Goal: Browse casually: Explore the website without a specific task or goal

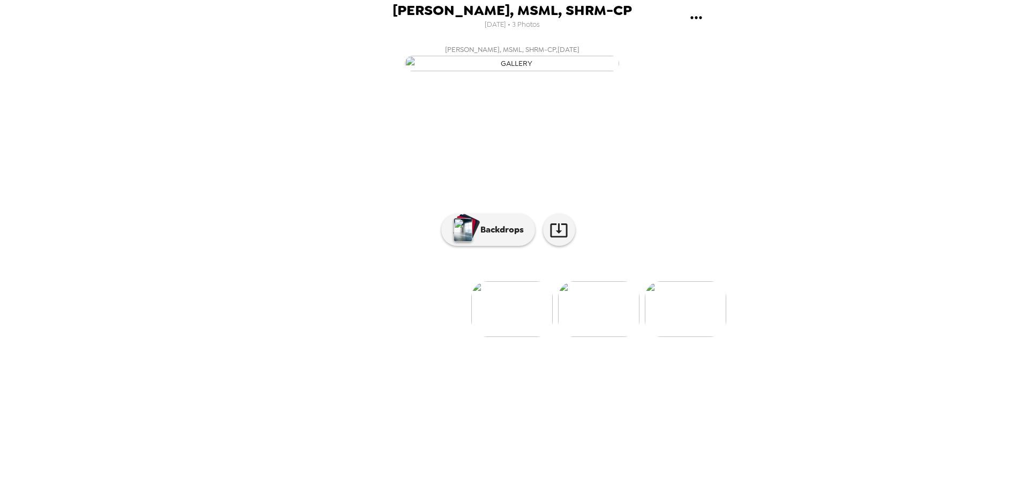
click at [596, 337] on img at bounding box center [598, 309] width 81 height 56
click at [615, 337] on img at bounding box center [598, 309] width 81 height 56
click at [485, 337] on img at bounding box center [511, 309] width 81 height 56
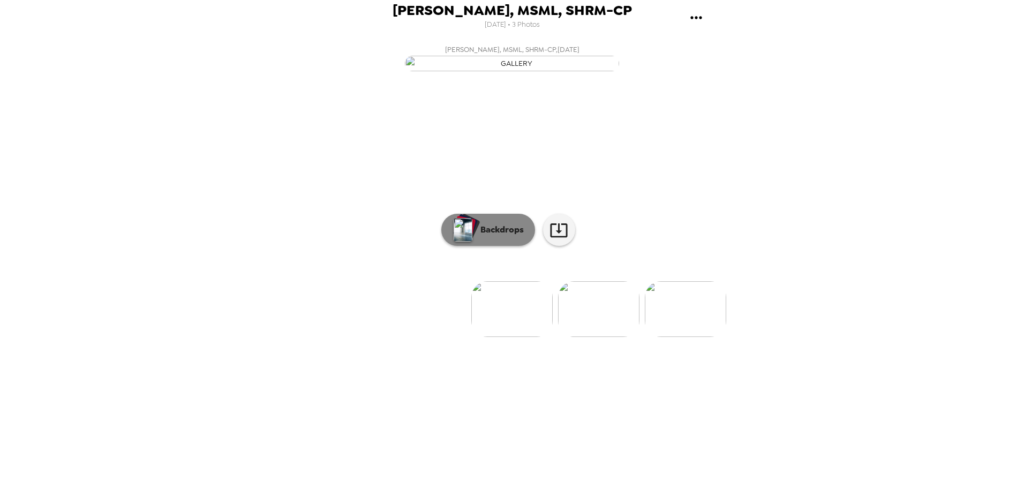
click at [489, 236] on p "Backdrops" at bounding box center [499, 229] width 49 height 13
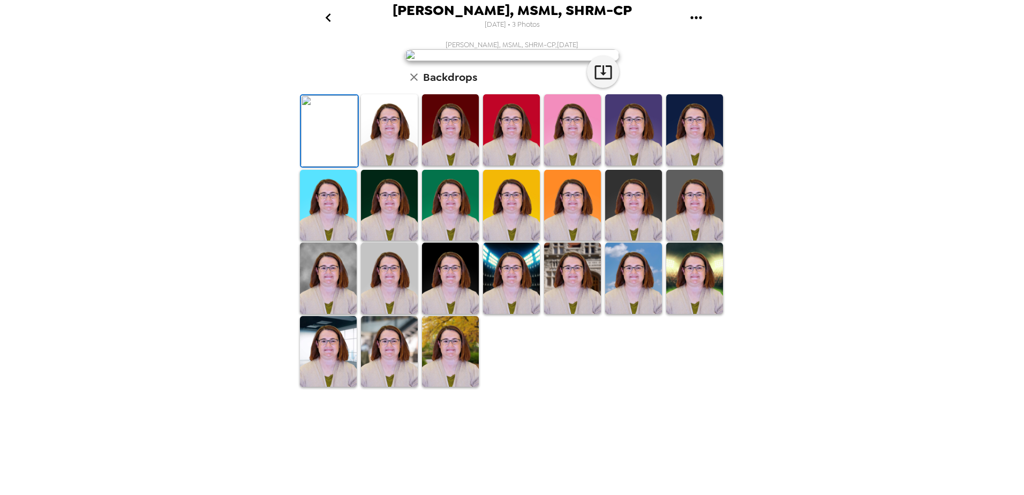
click at [455, 165] on img at bounding box center [450, 129] width 57 height 71
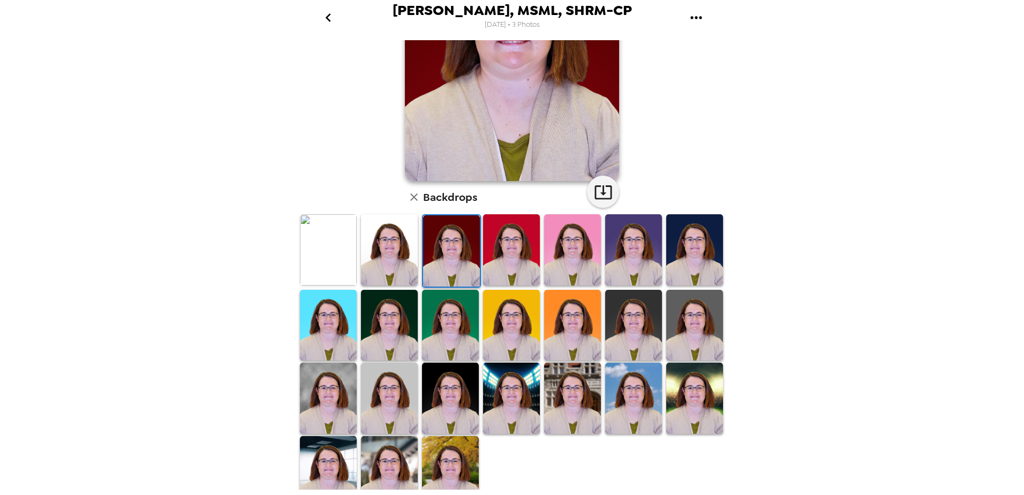
scroll to position [148, 0]
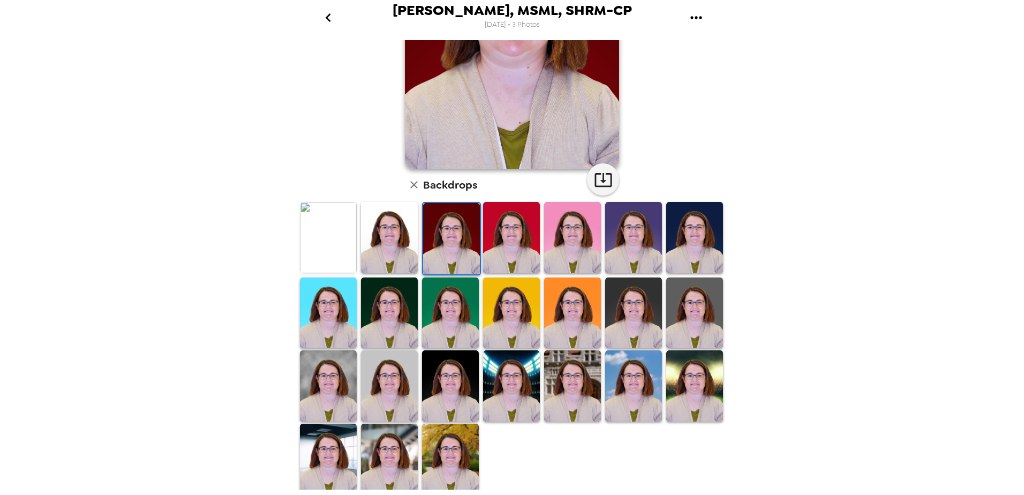
click at [347, 445] on img at bounding box center [328, 458] width 57 height 71
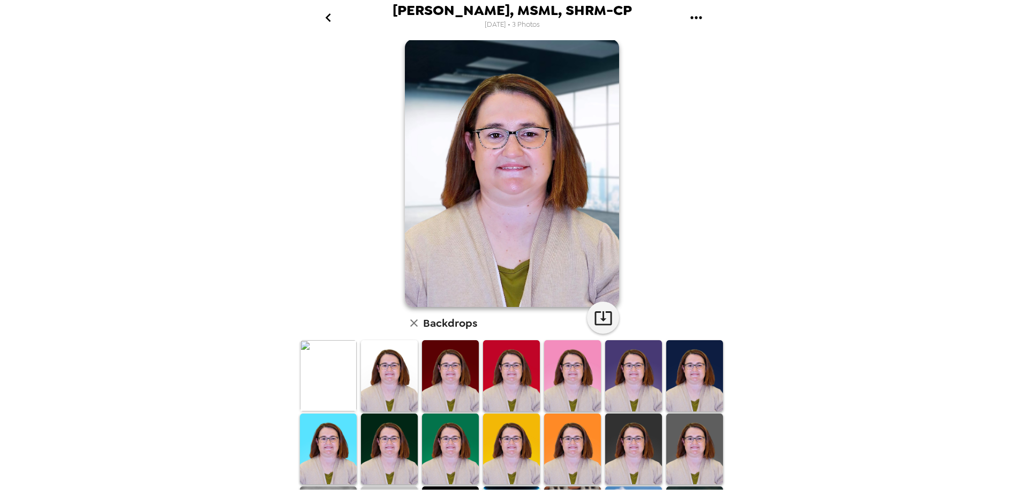
scroll to position [0, 0]
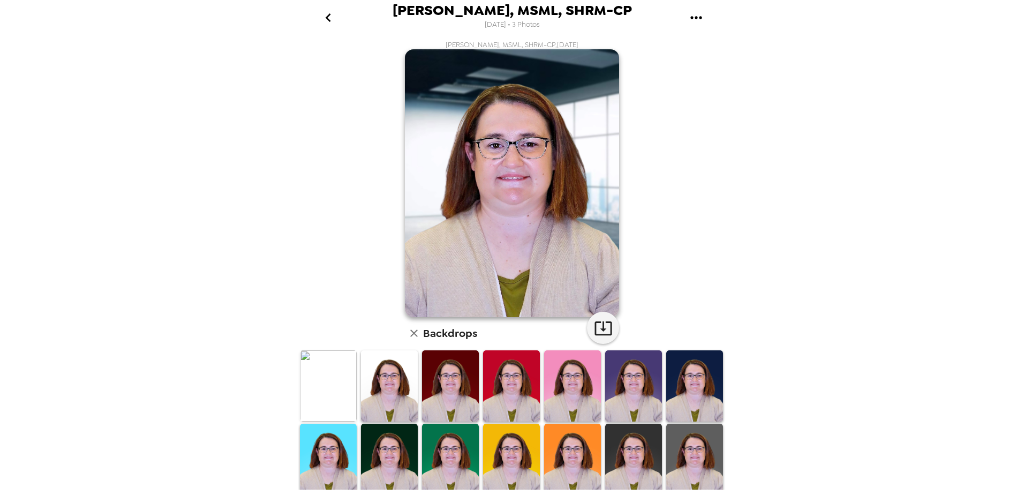
click at [316, 401] on img at bounding box center [328, 385] width 57 height 71
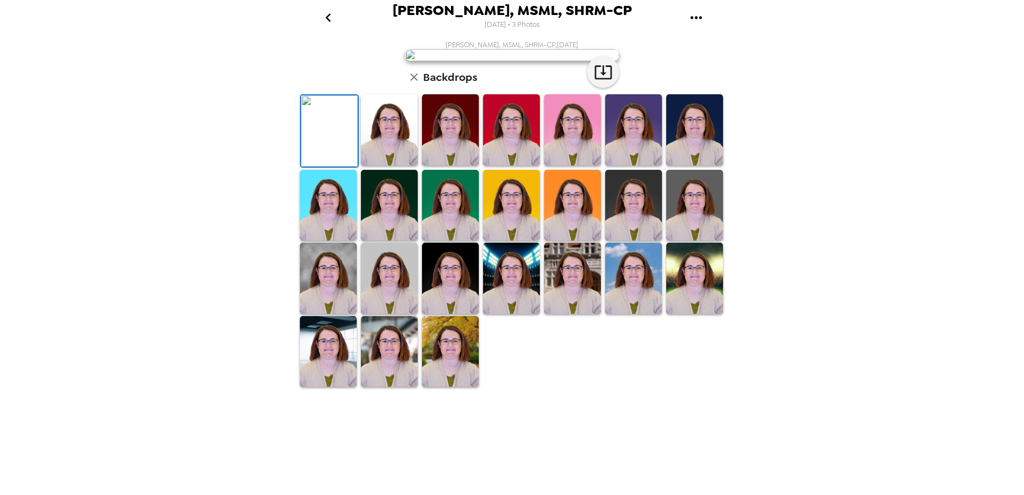
click at [396, 165] on img at bounding box center [389, 129] width 57 height 71
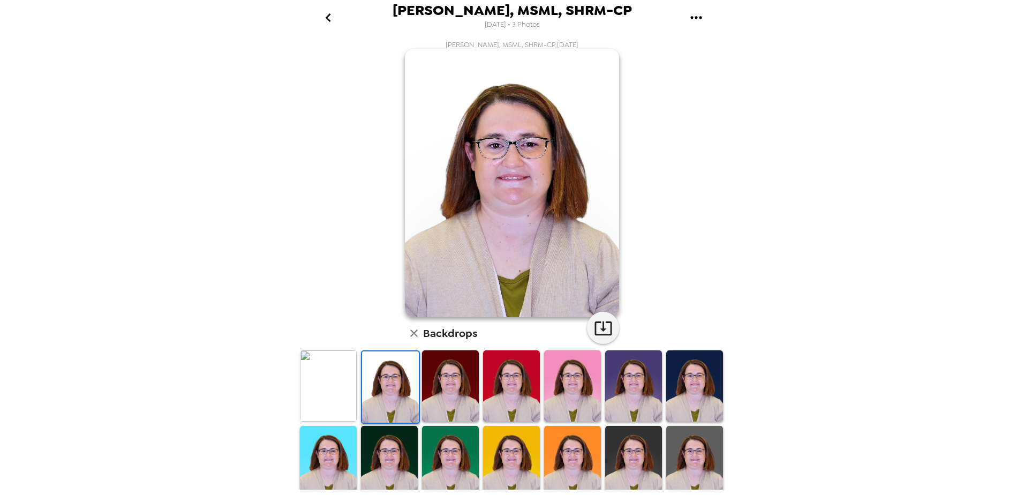
click at [451, 399] on img at bounding box center [450, 385] width 57 height 71
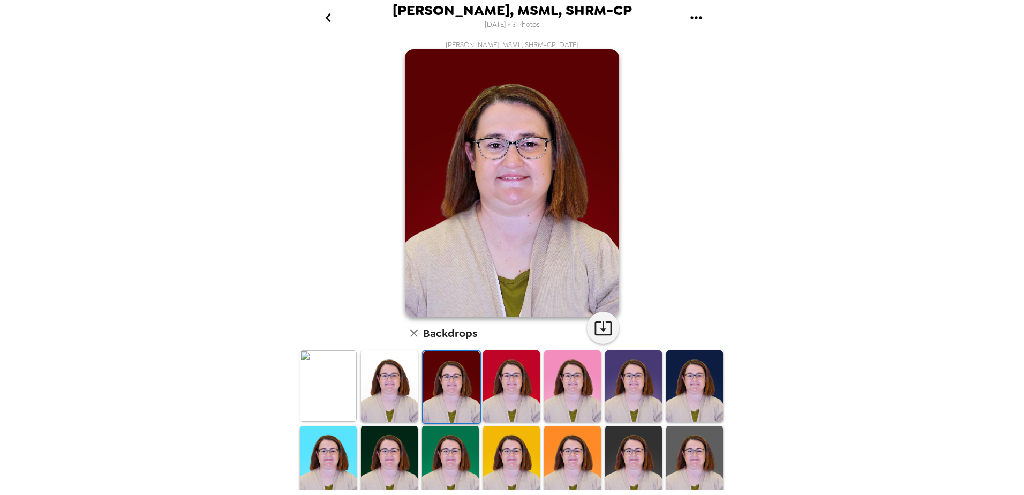
click at [350, 398] on img at bounding box center [328, 385] width 57 height 71
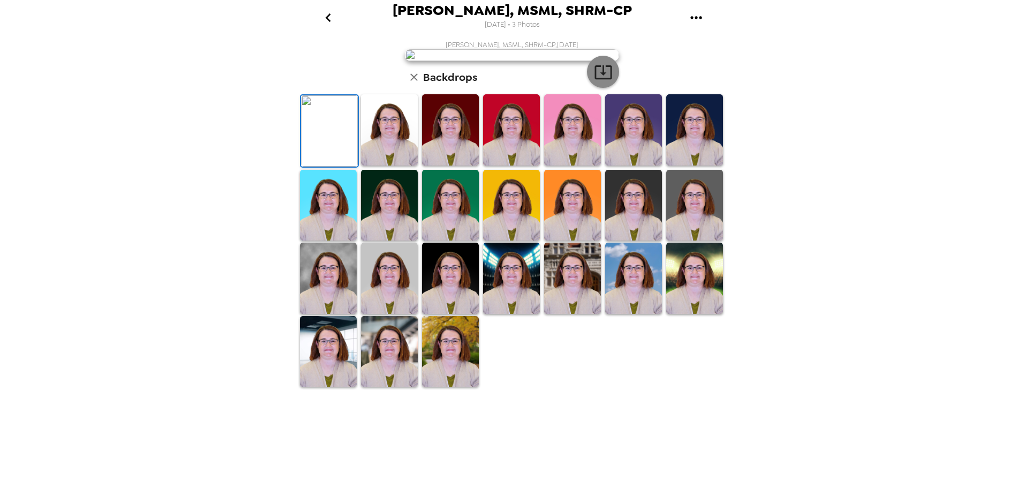
click at [594, 81] on icon "button" at bounding box center [603, 72] width 19 height 19
